Goal: Transaction & Acquisition: Purchase product/service

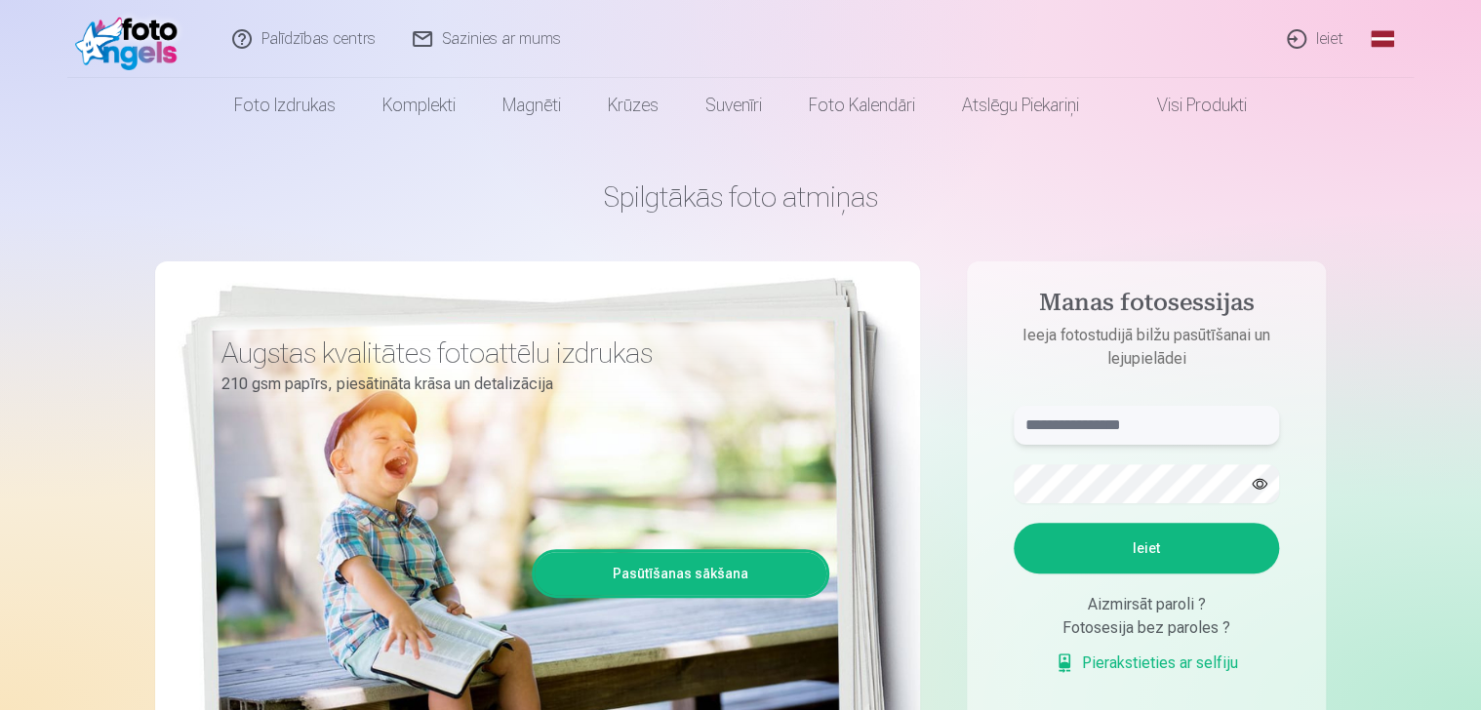
click at [1053, 436] on input "text" at bounding box center [1146, 425] width 265 height 39
type input "**********"
click at [1140, 537] on button "Ieiet" at bounding box center [1146, 548] width 265 height 51
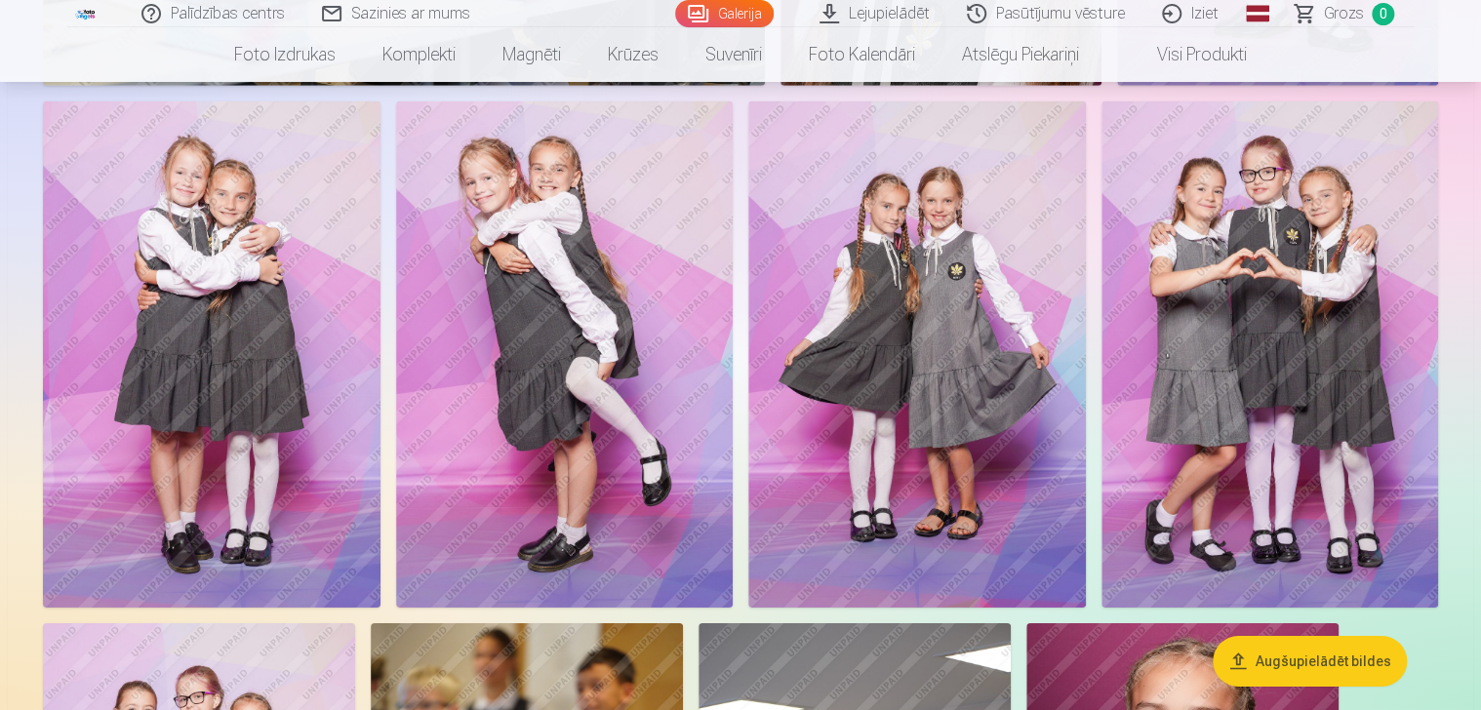
scroll to position [6596, 0]
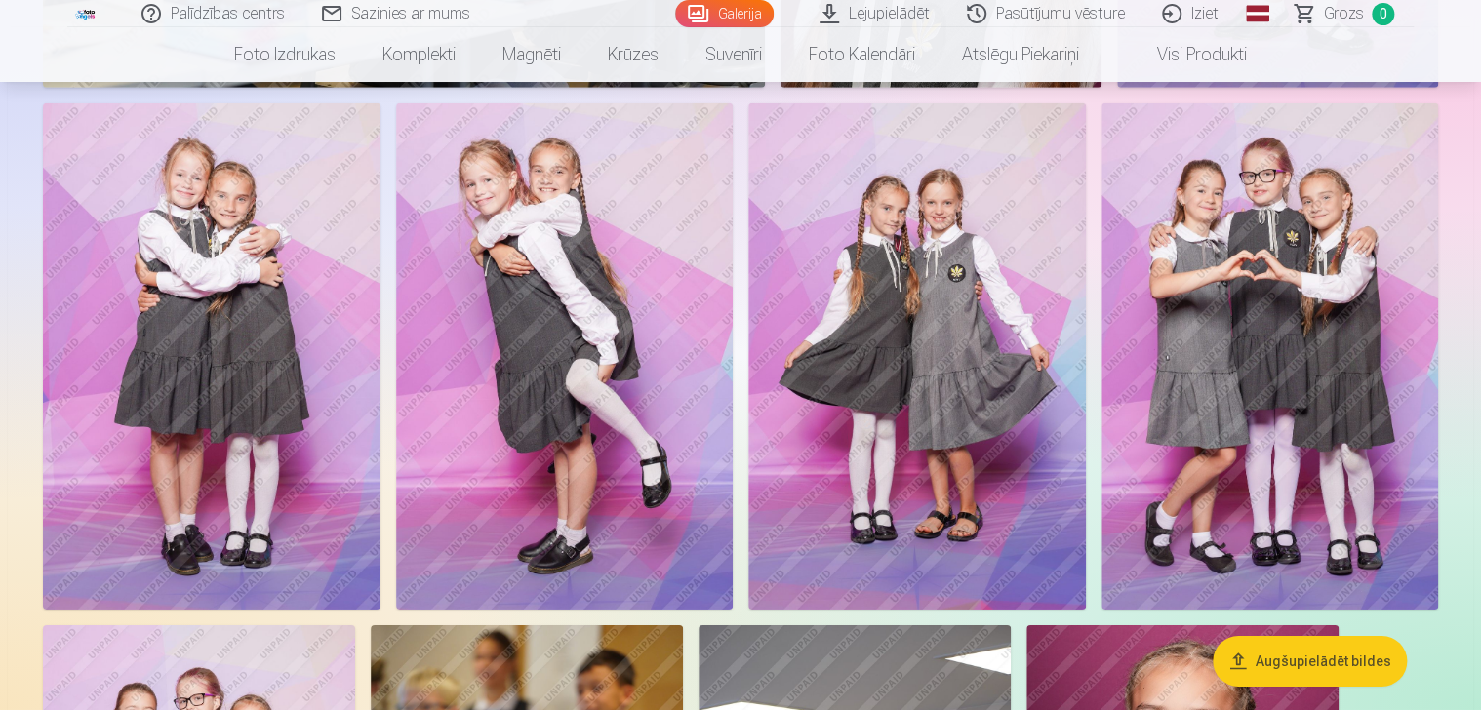
click at [1479, 351] on div "Augšupielādēt bildes Foto izdrukas Augstas kvalitātes fotoattēlu izdrukas 210 g…" at bounding box center [740, 207] width 1481 height 13606
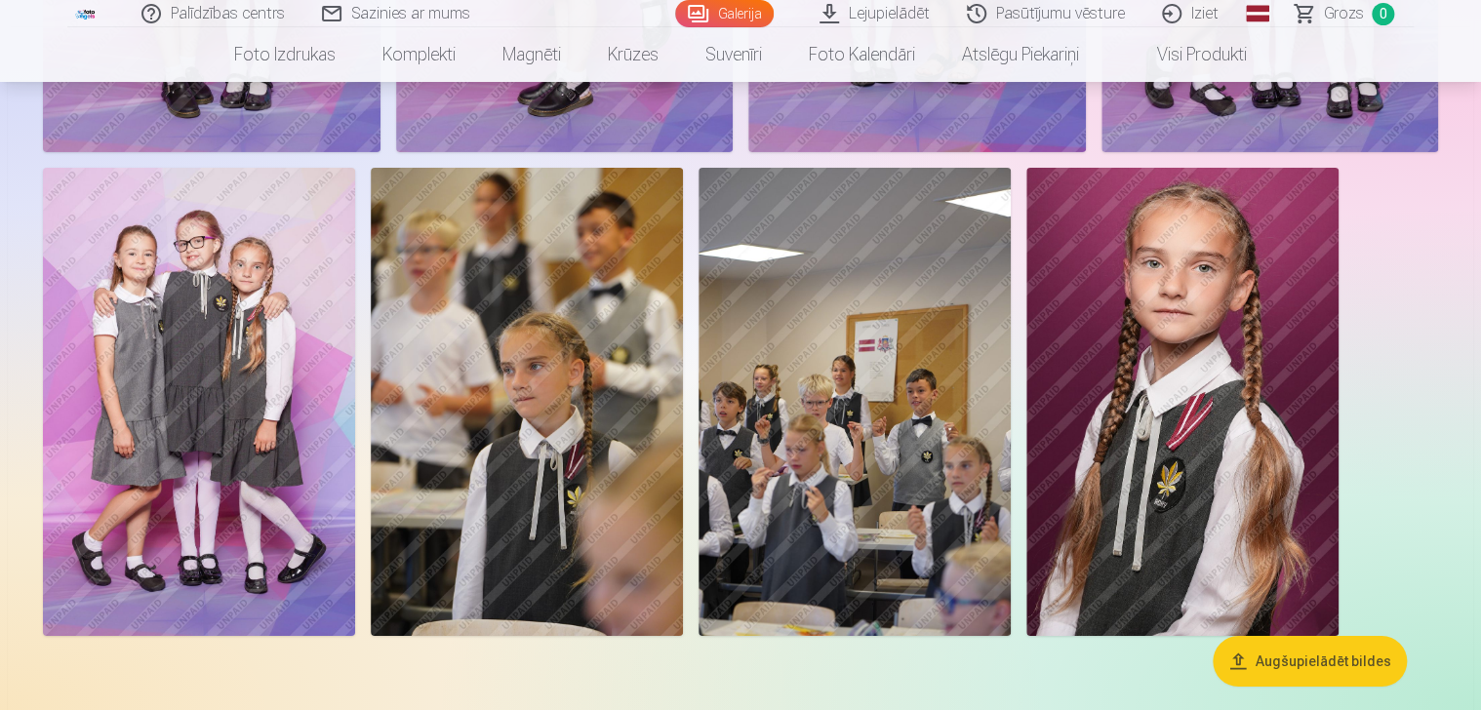
scroll to position [7037, 0]
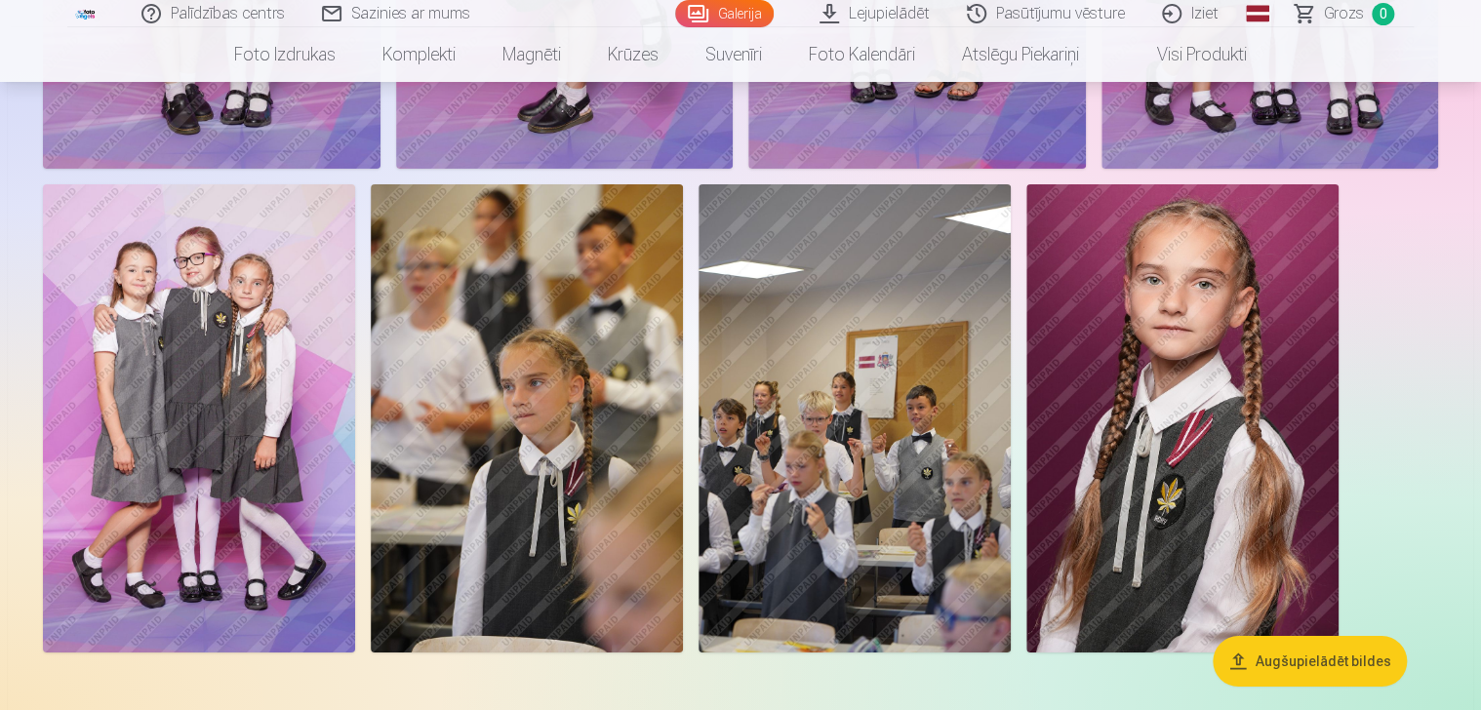
click at [1122, 451] on img at bounding box center [1182, 418] width 312 height 468
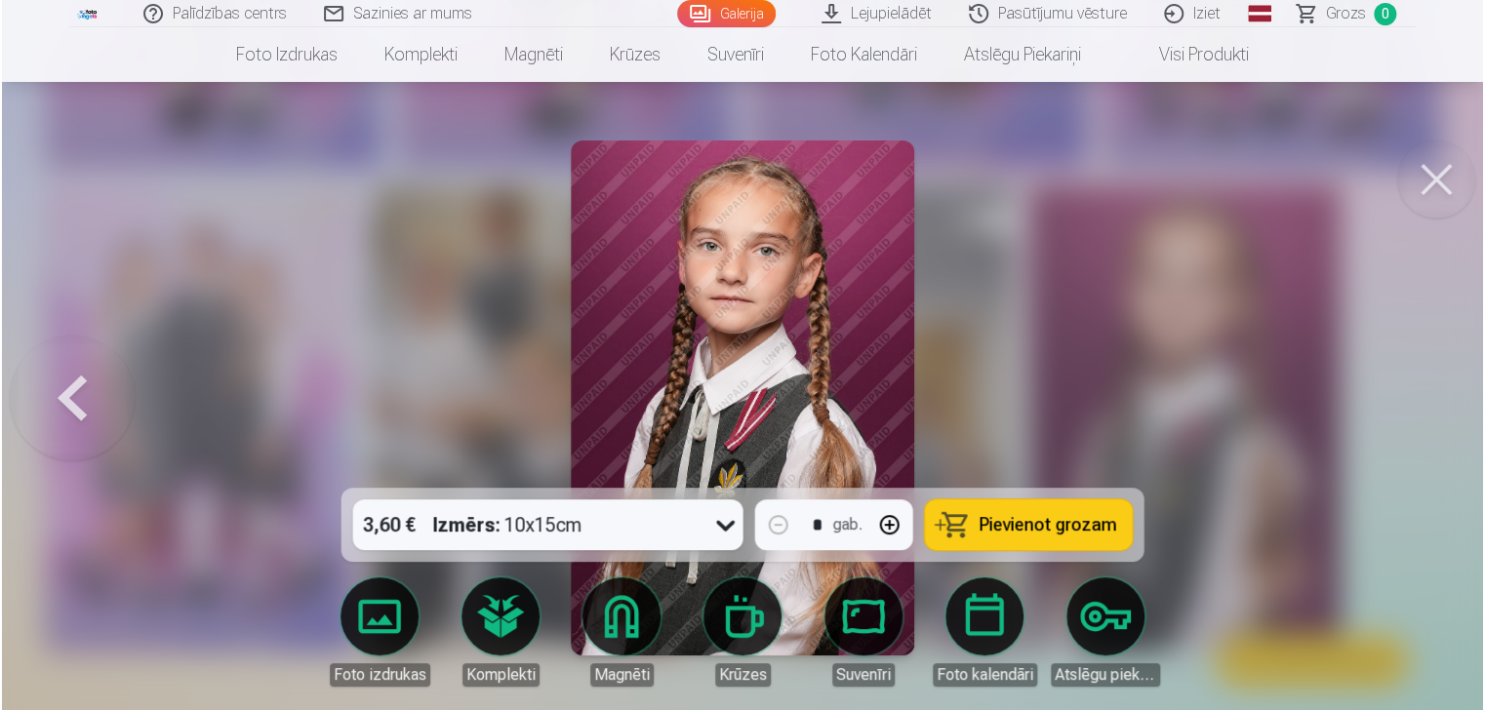
scroll to position [7058, 0]
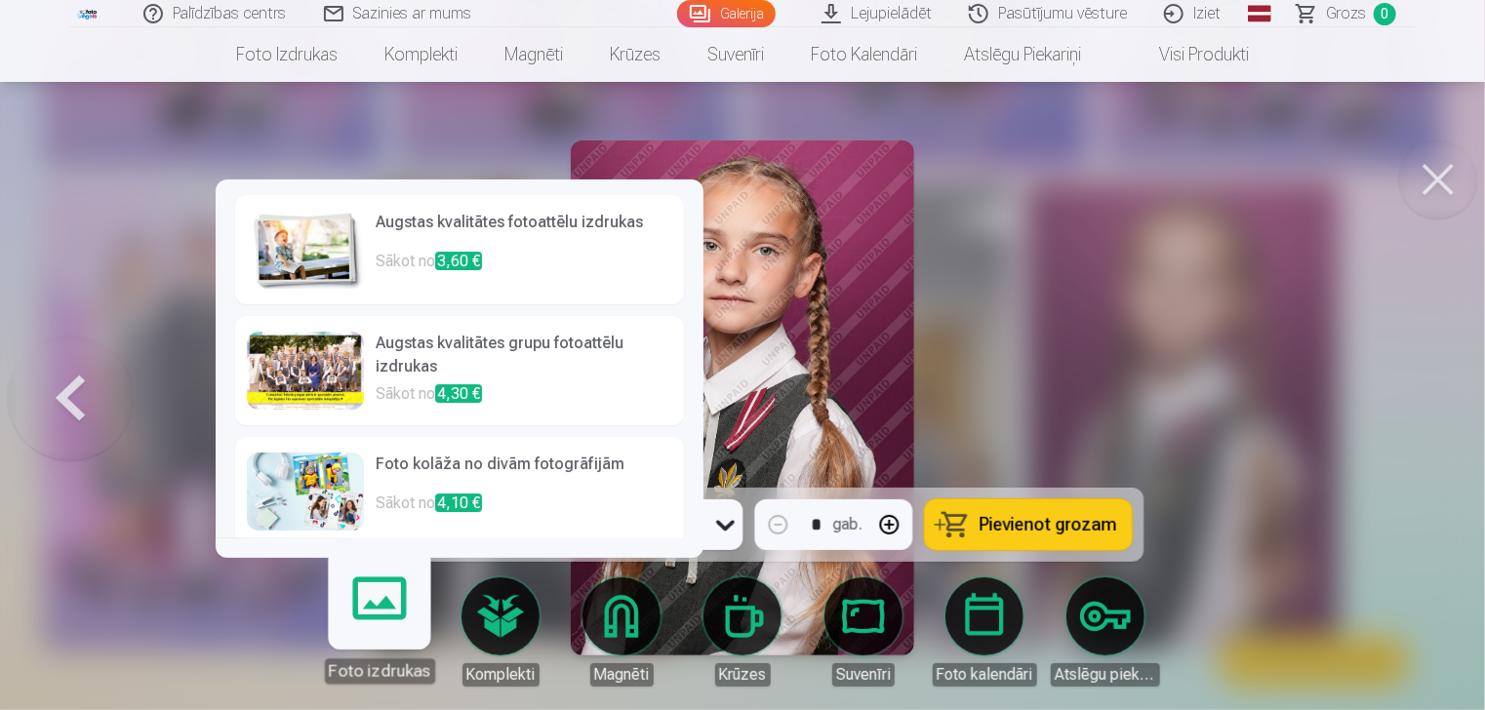
click at [388, 606] on link "Foto izdrukas" at bounding box center [379, 624] width 120 height 120
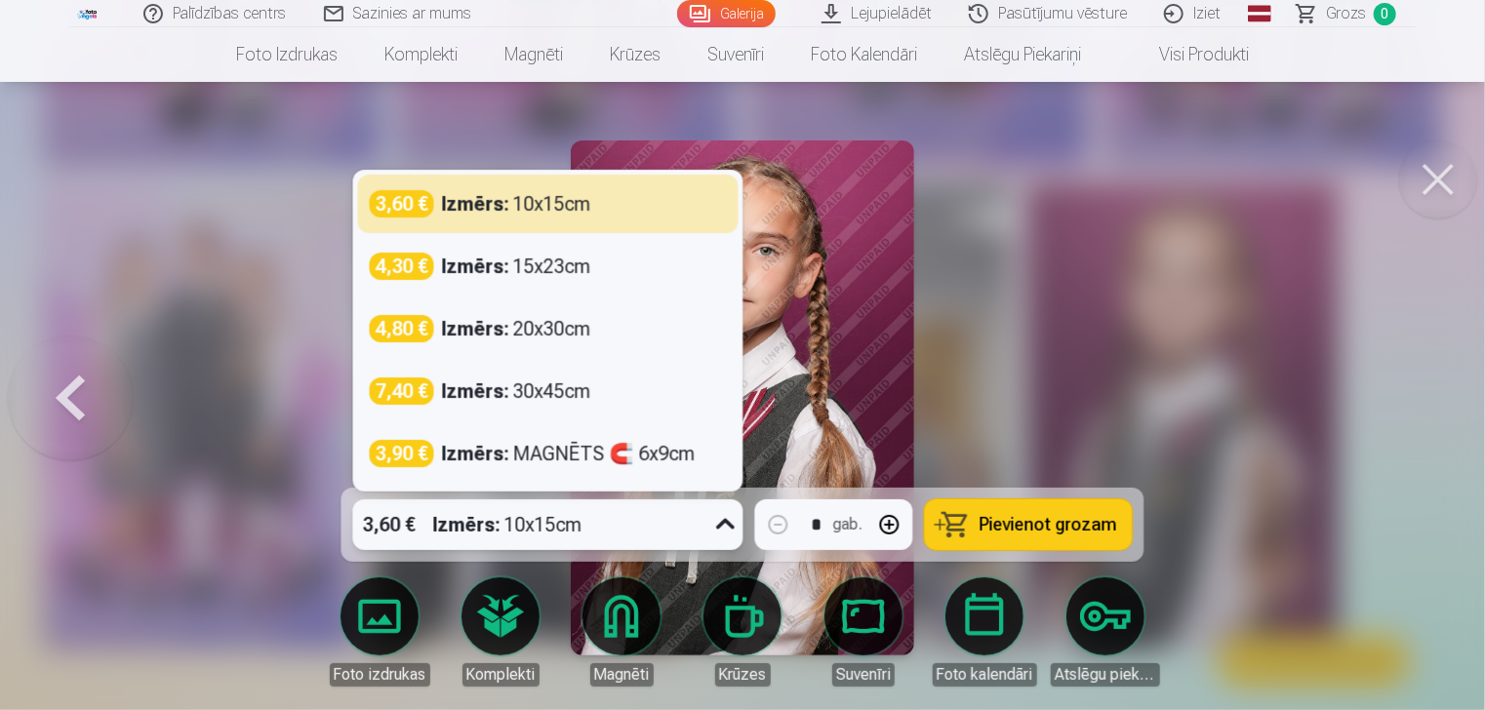
click at [725, 520] on icon at bounding box center [725, 524] width 31 height 31
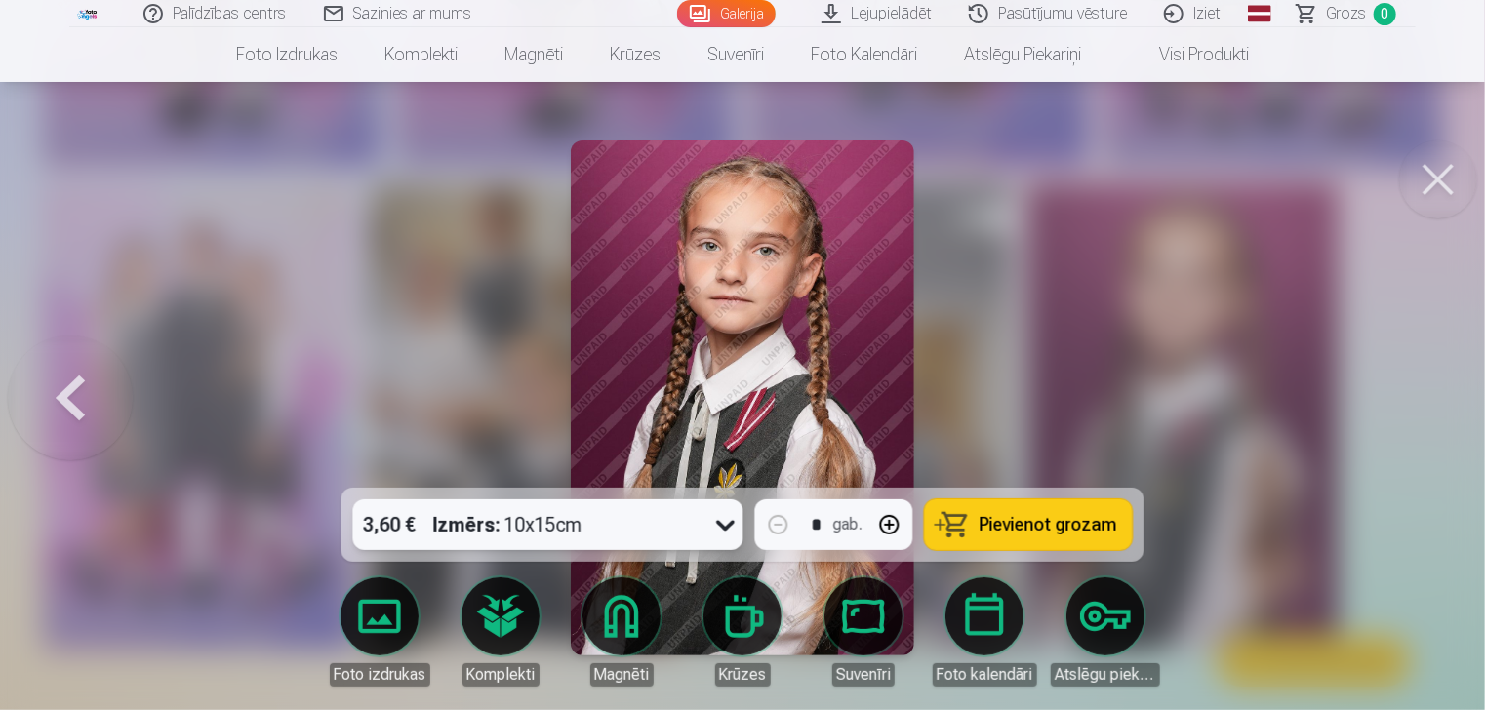
click at [725, 520] on icon at bounding box center [725, 524] width 31 height 31
click at [1447, 311] on div at bounding box center [742, 355] width 1485 height 710
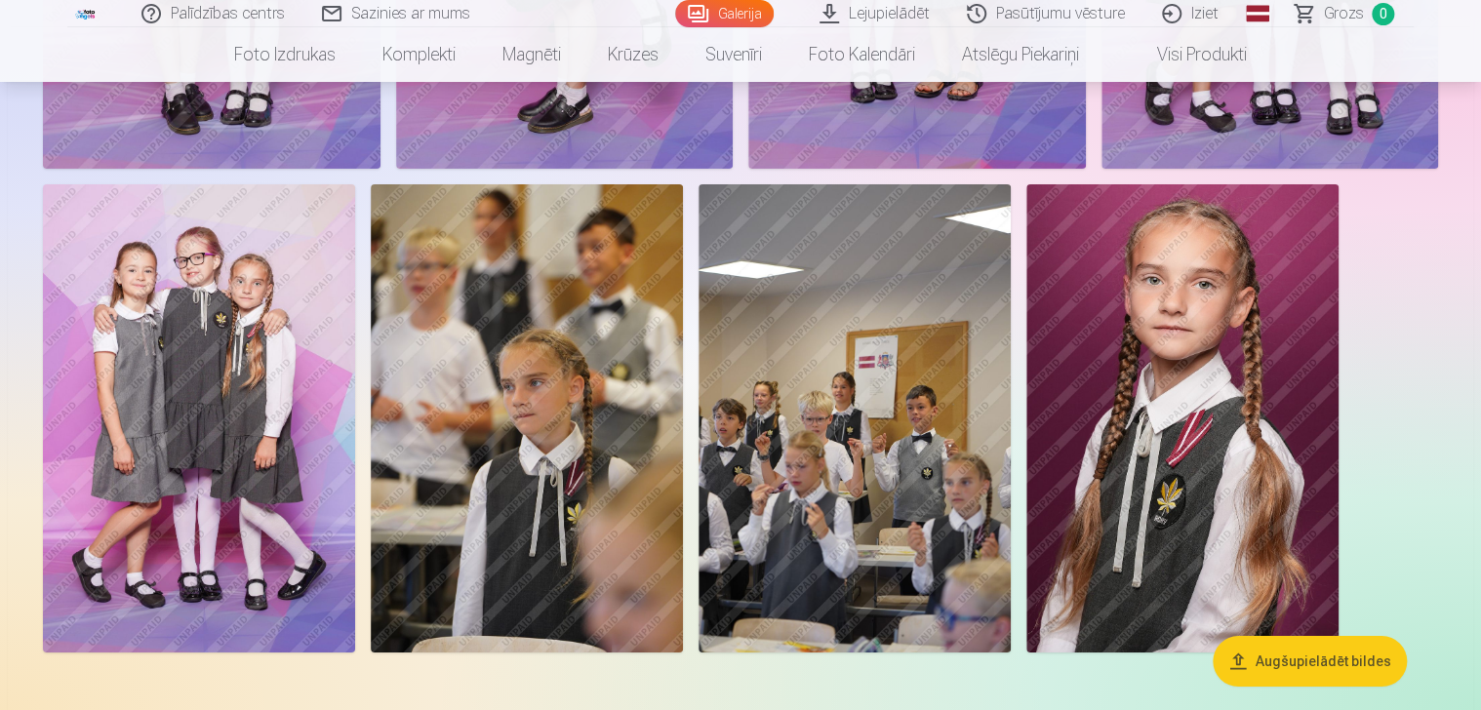
click at [1225, 424] on img at bounding box center [1182, 418] width 312 height 468
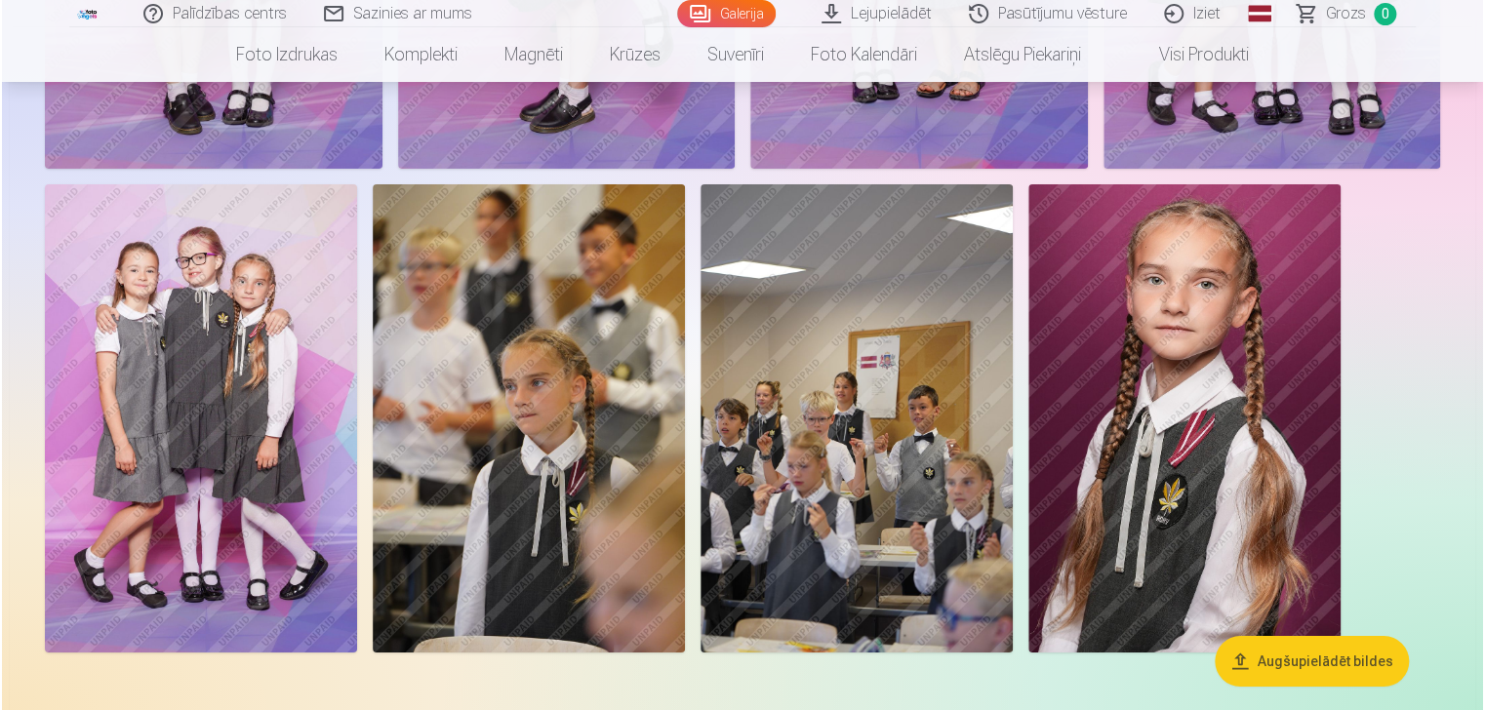
scroll to position [7058, 0]
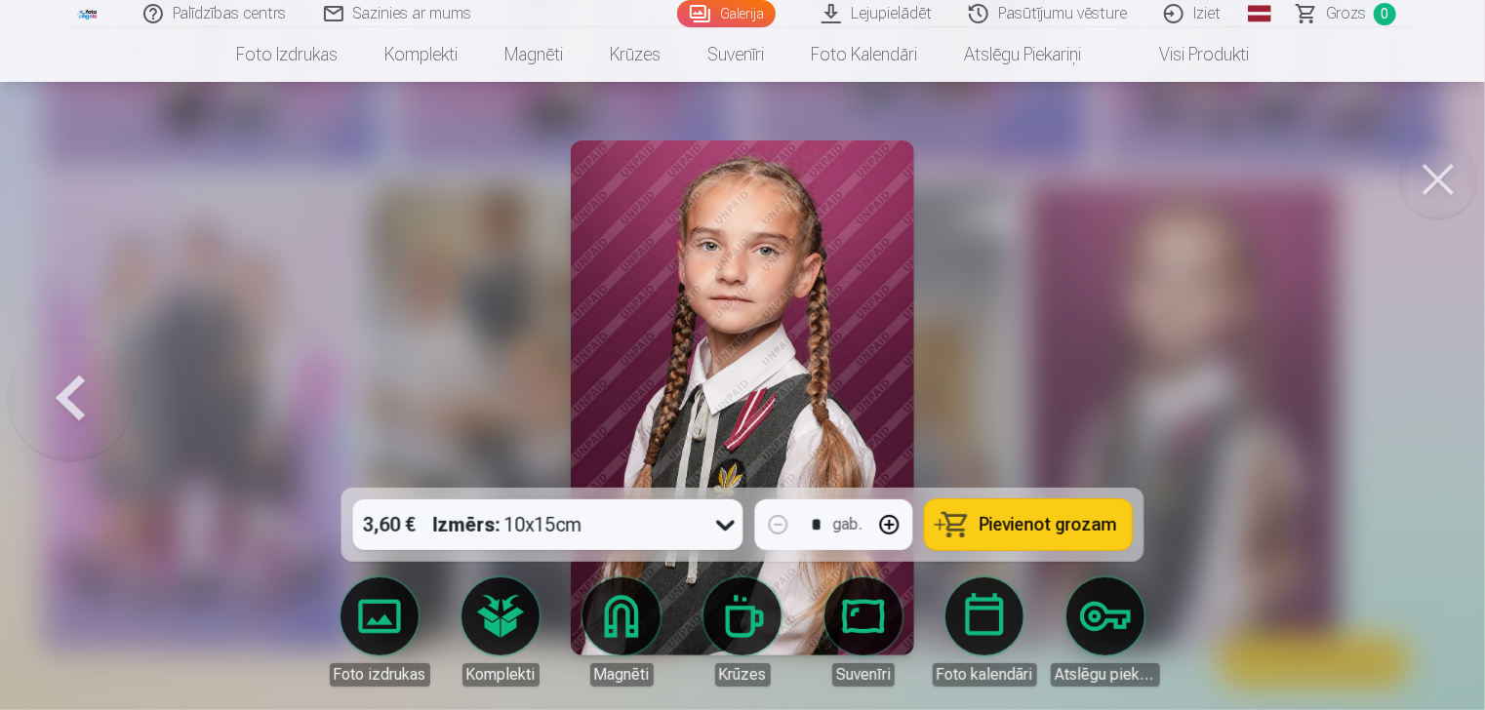
click at [979, 531] on button "Pievienot grozam" at bounding box center [1029, 524] width 208 height 51
click at [1366, 20] on link "Grozs 1" at bounding box center [1347, 13] width 137 height 27
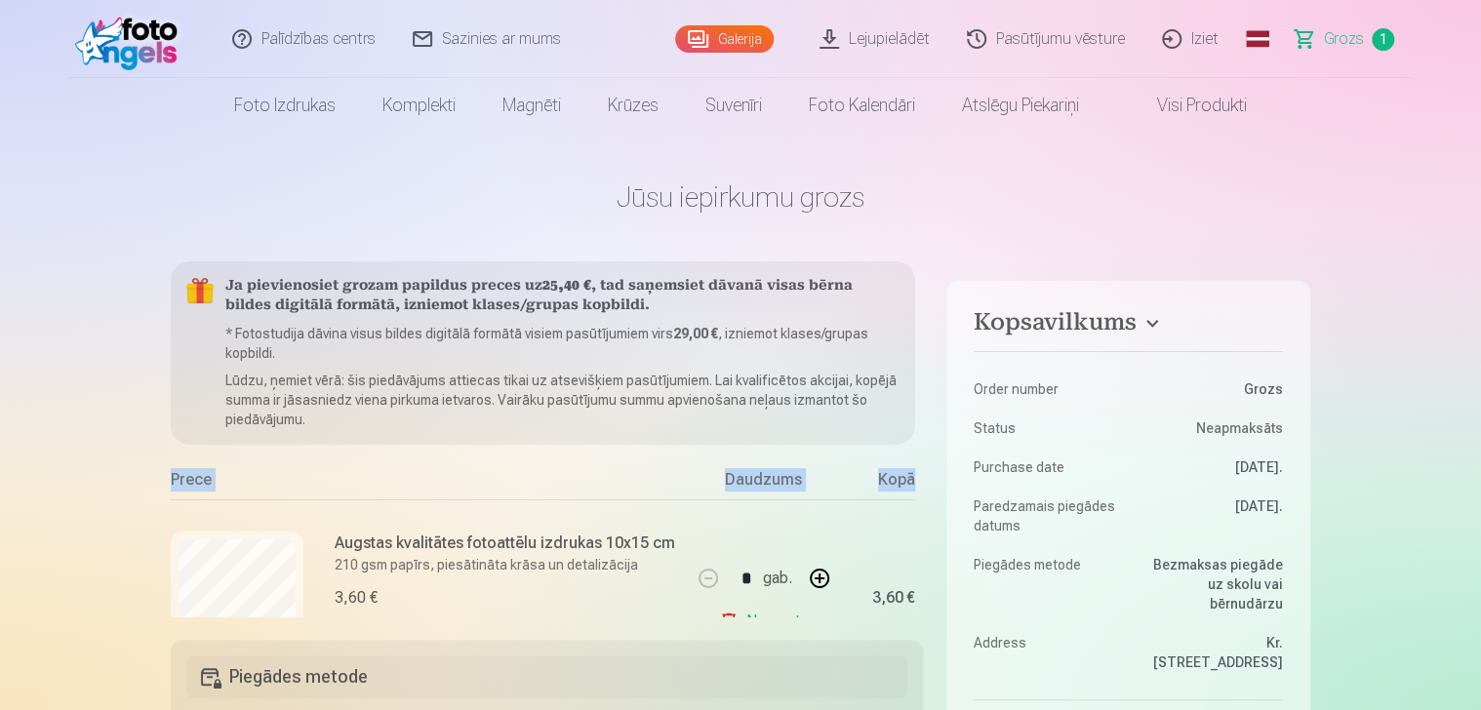
scroll to position [0, 47]
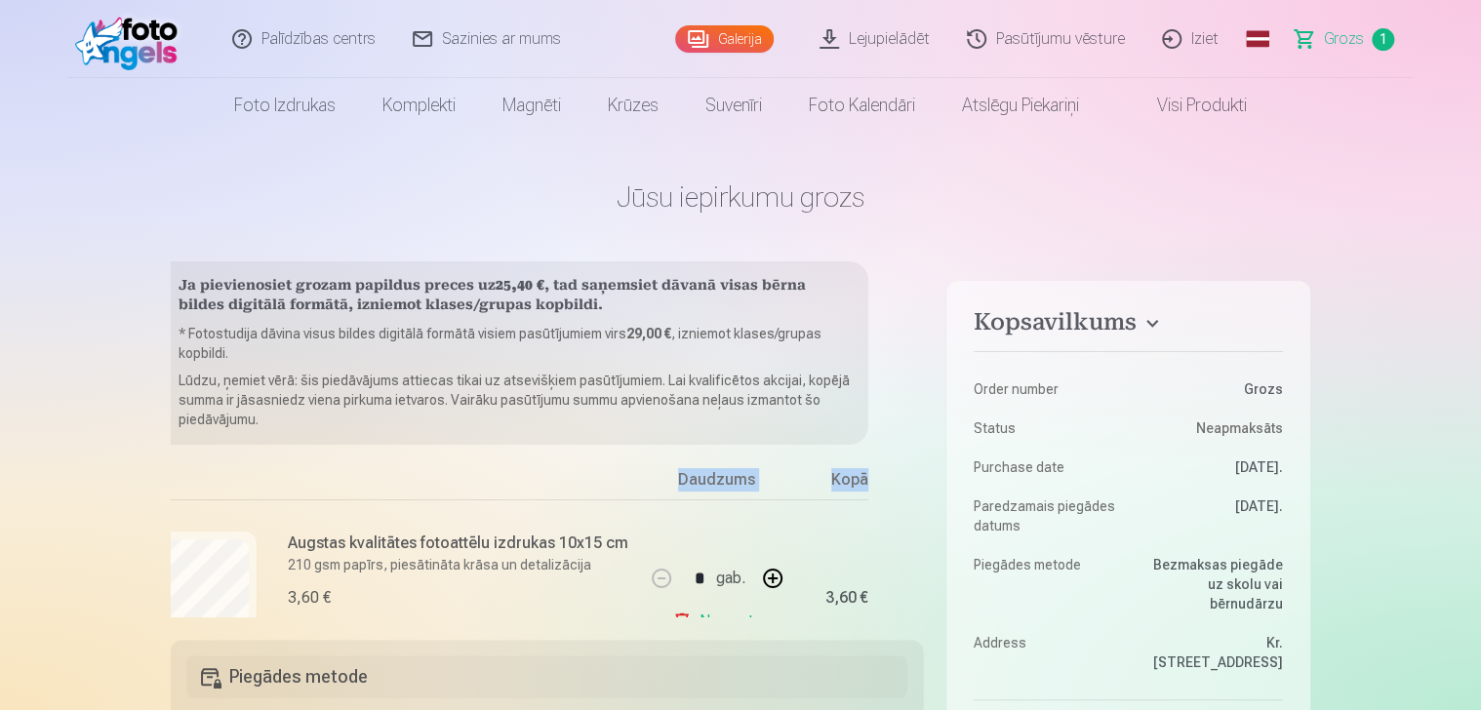
drag, startPoint x: 921, startPoint y: 413, endPoint x: 915, endPoint y: 459, distance: 47.2
click at [915, 459] on div "Ja pievienosiet grozam papildus preces uz 25,40 € , tad saņemsiet dāvanā visas …" at bounding box center [547, 438] width 752 height 355
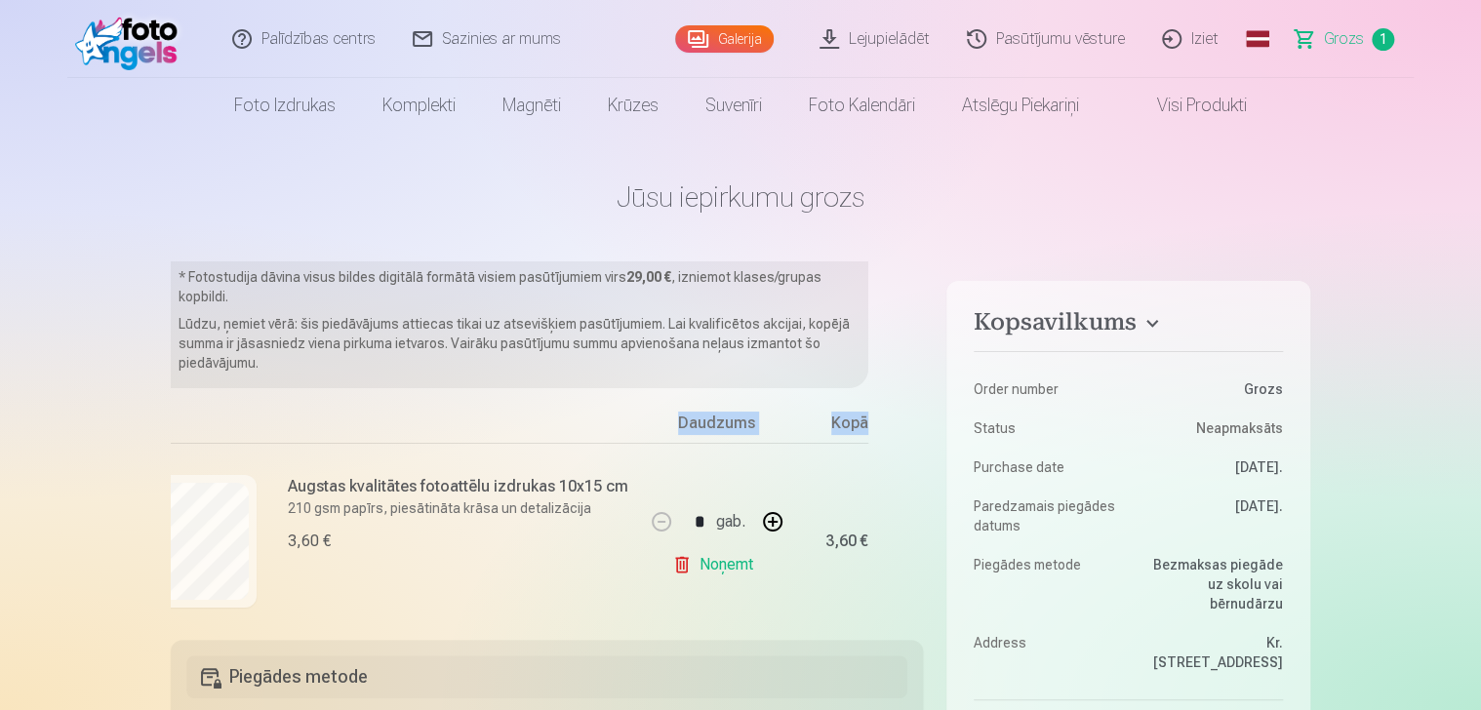
scroll to position [83, 47]
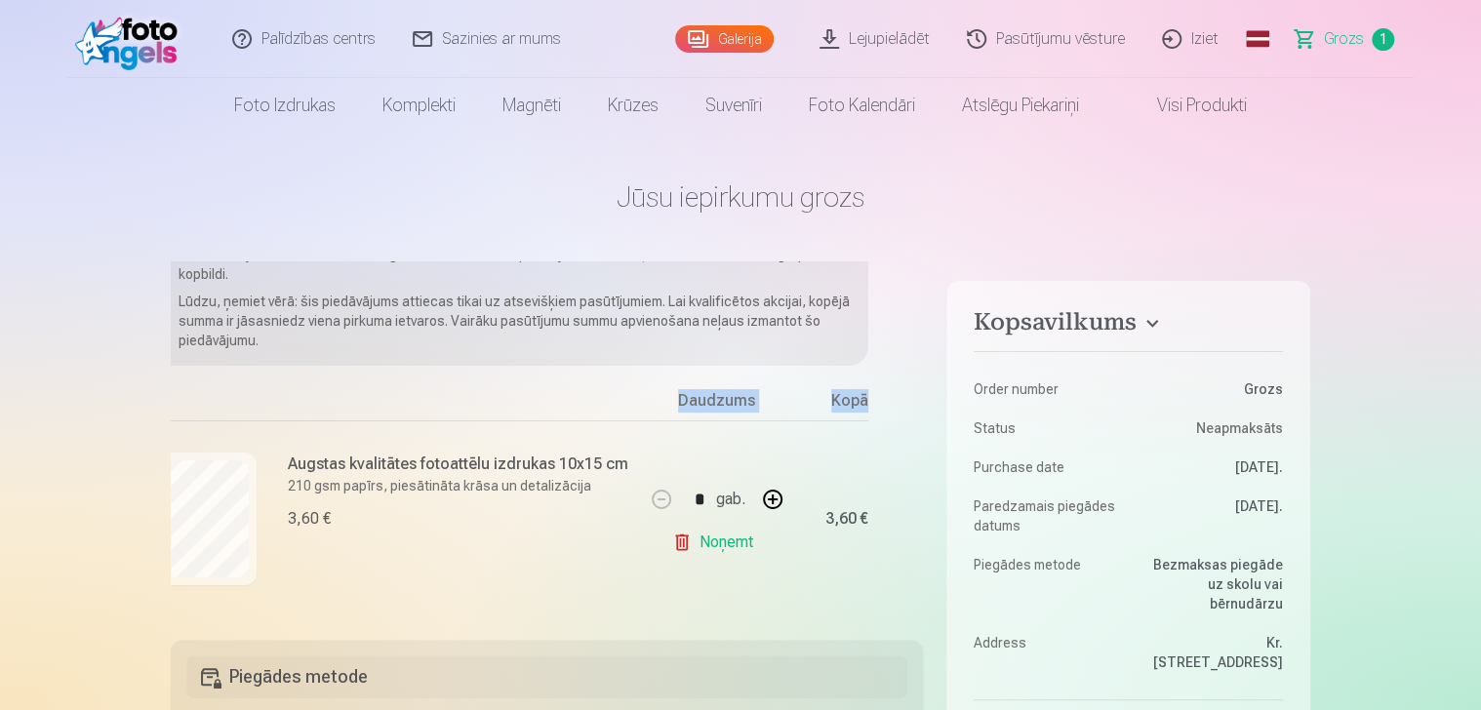
click at [723, 545] on link "Noņemt" at bounding box center [716, 542] width 89 height 39
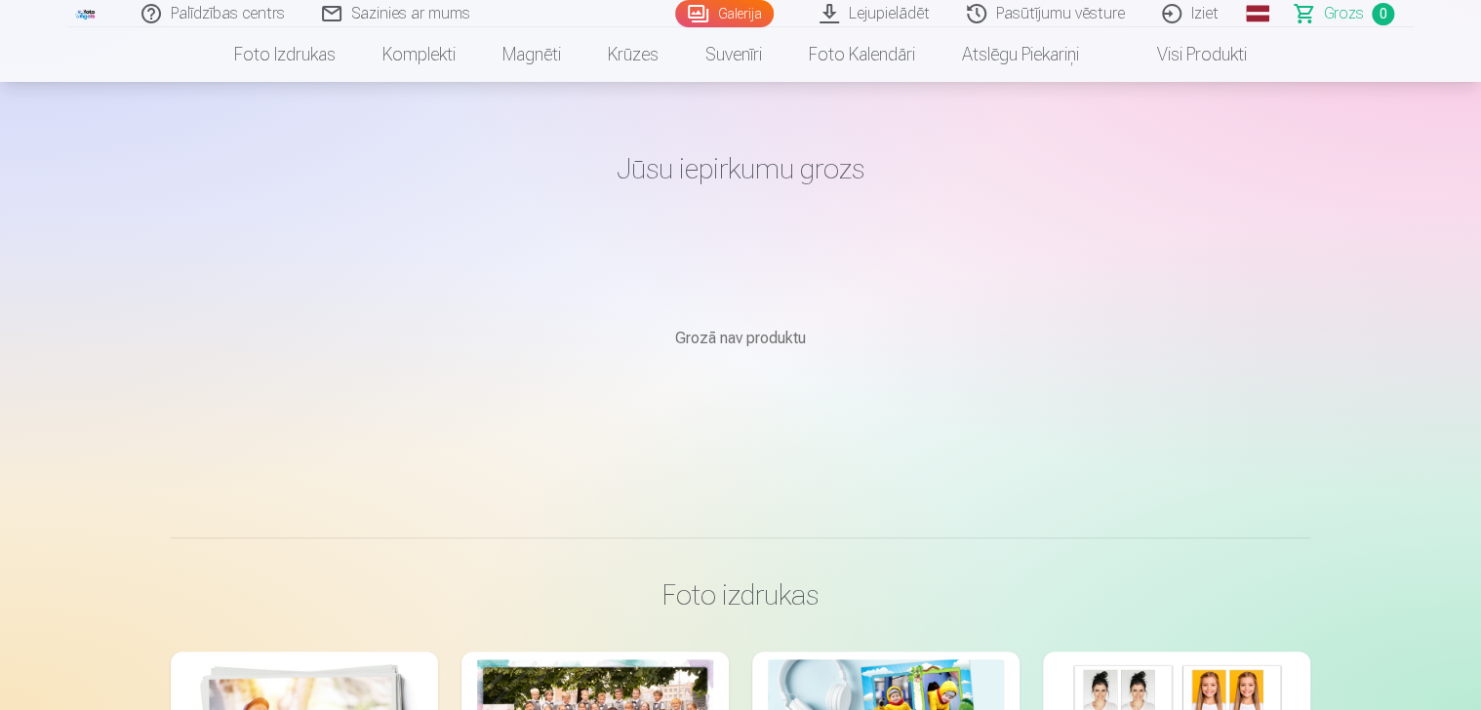
scroll to position [0, 0]
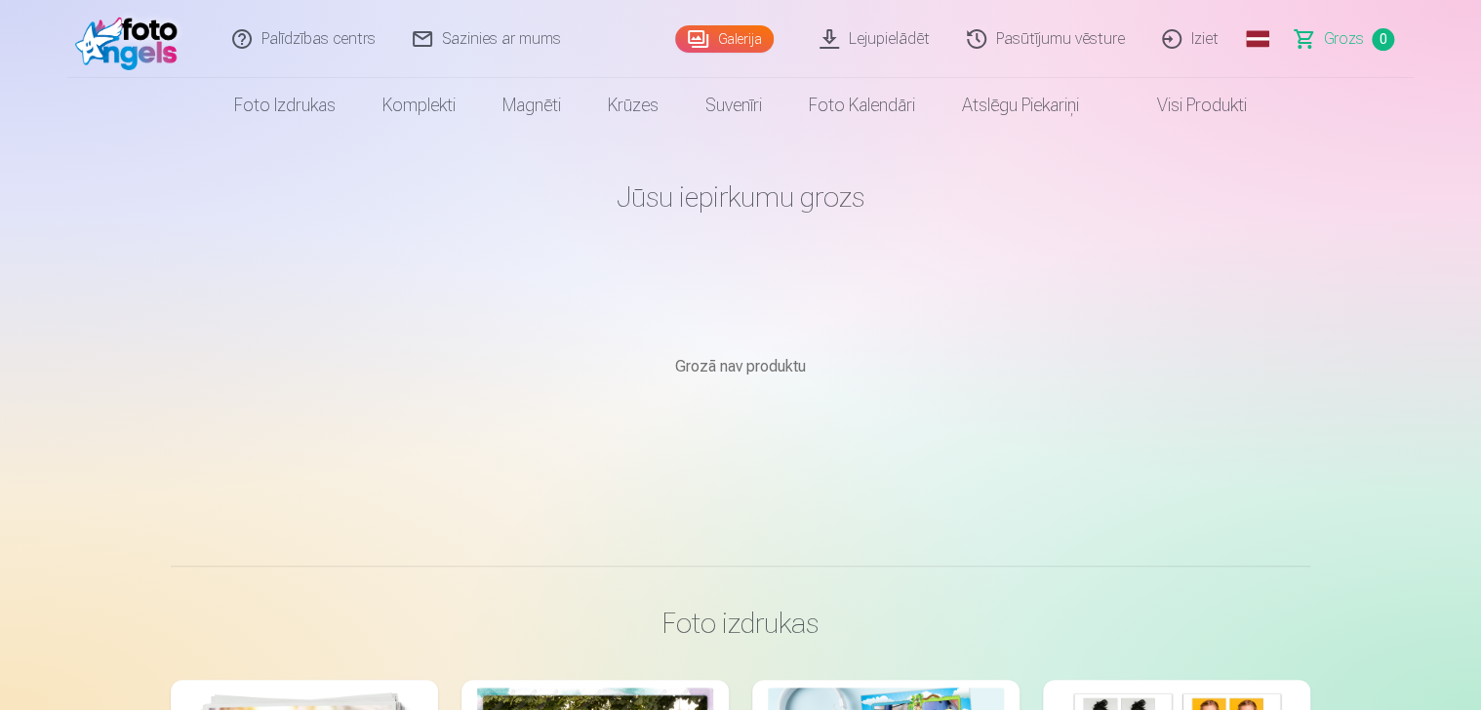
click at [1198, 42] on link "Iziet" at bounding box center [1191, 39] width 94 height 78
